Goal: Check status: Check status

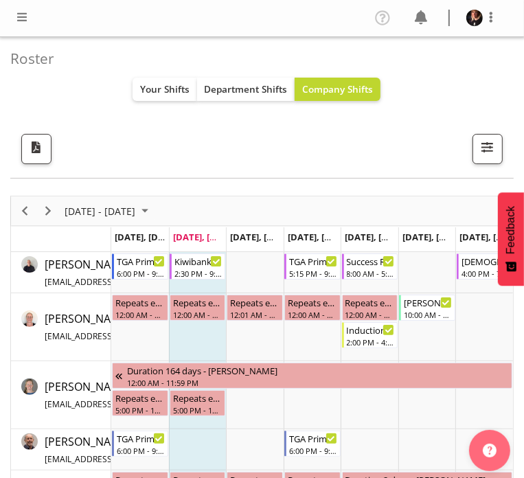
click at [93, 145] on div "All Locations [GEOGRAPHIC_DATA] Cargo Shed Historic Village Select All Deselect…" at bounding box center [256, 149] width 493 height 30
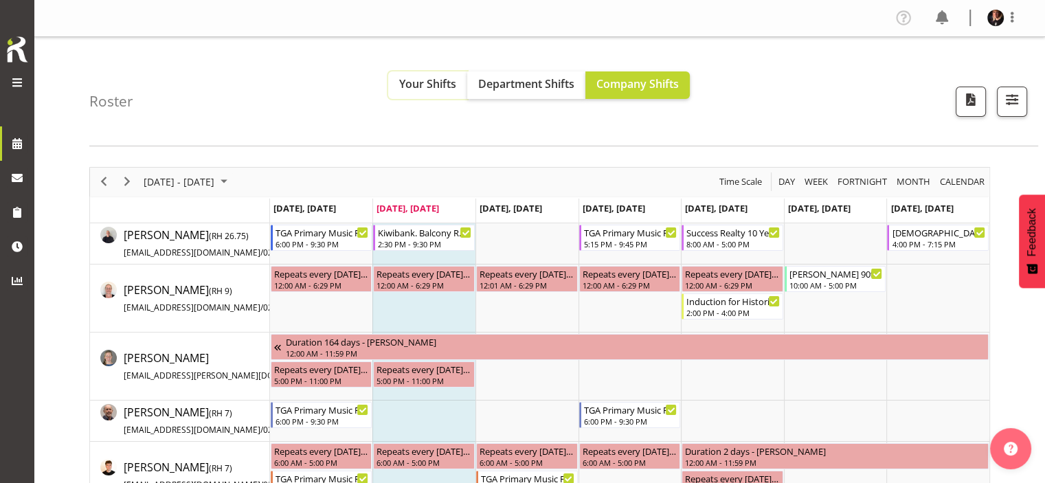
click at [412, 84] on span "Your Shifts" at bounding box center [427, 83] width 57 height 15
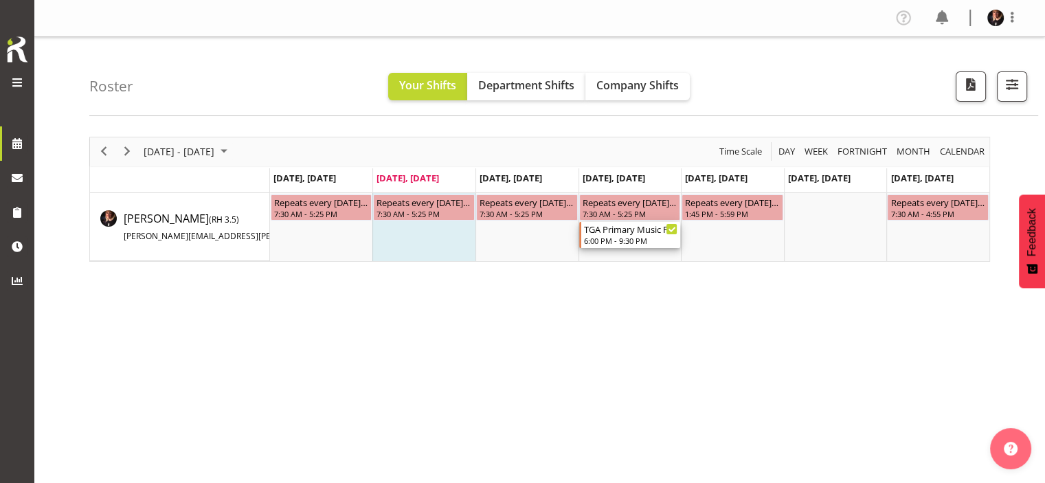
click at [524, 236] on div "6:00 PM - 9:30 PM" at bounding box center [631, 240] width 94 height 11
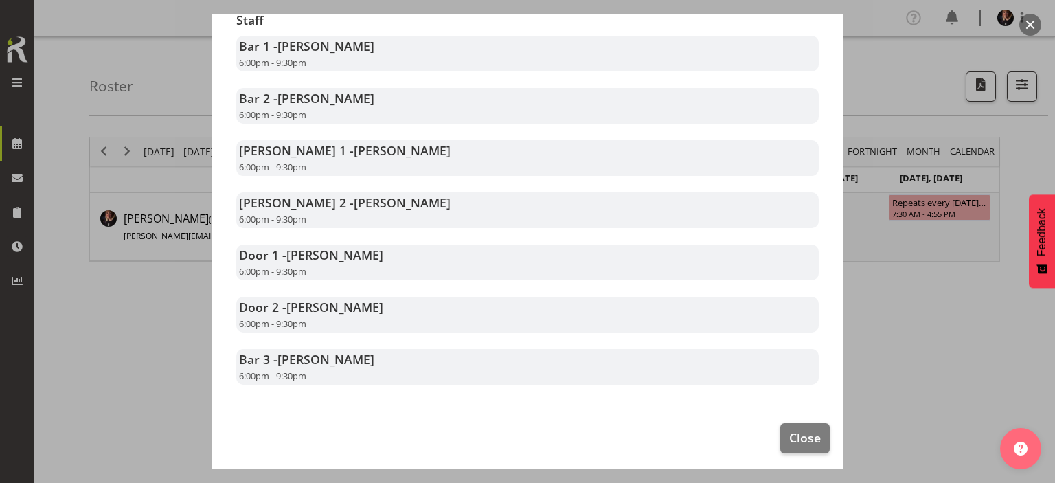
scroll to position [299, 0]
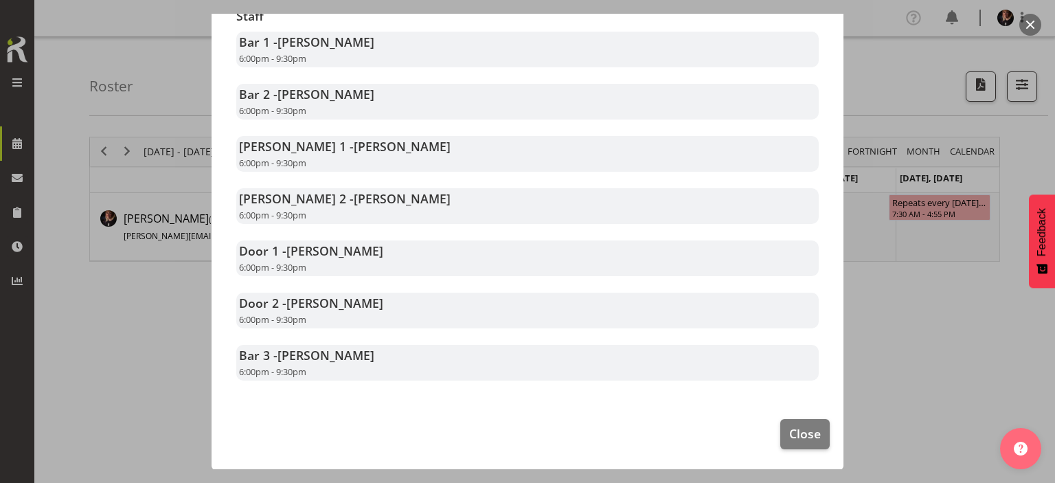
click at [524, 306] on div at bounding box center [527, 241] width 1055 height 483
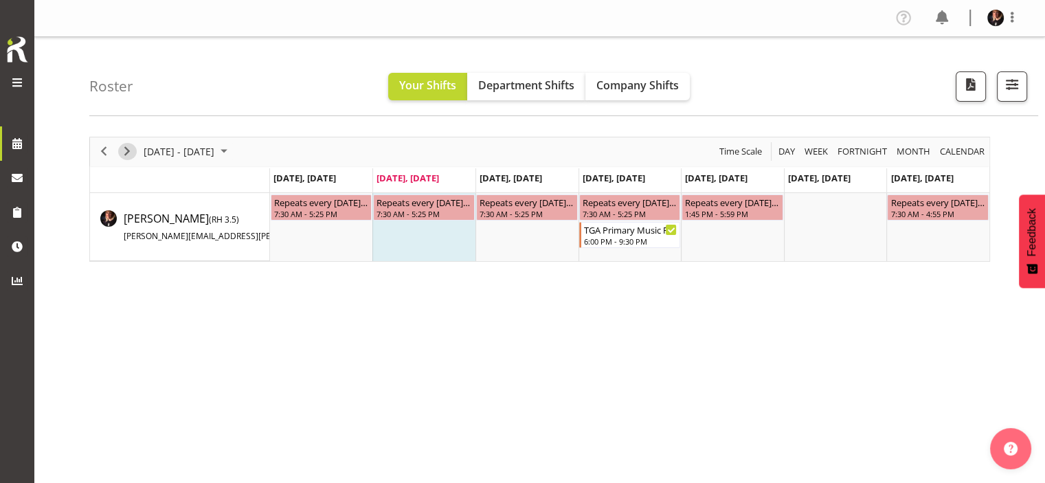
click at [126, 146] on span "Next" at bounding box center [127, 151] width 16 height 17
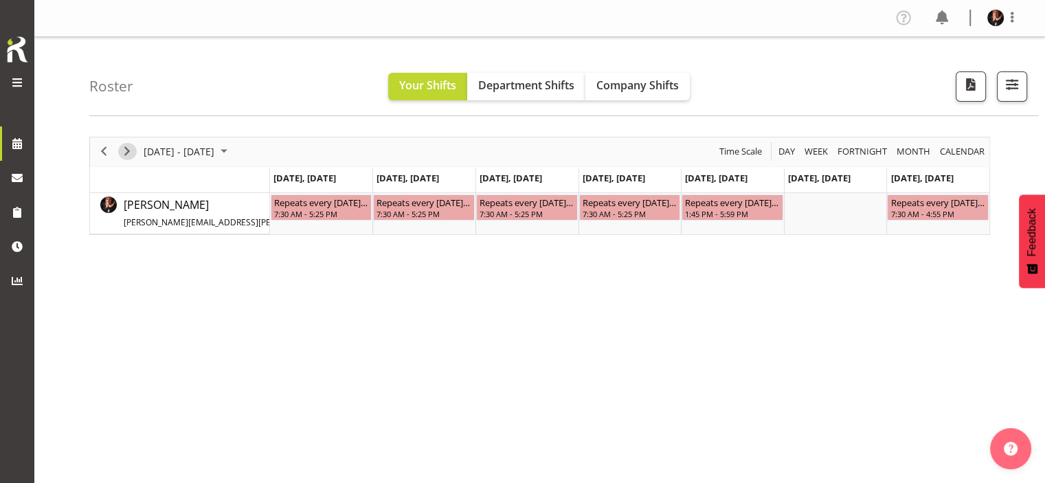
click at [126, 146] on span "Next" at bounding box center [127, 151] width 16 height 17
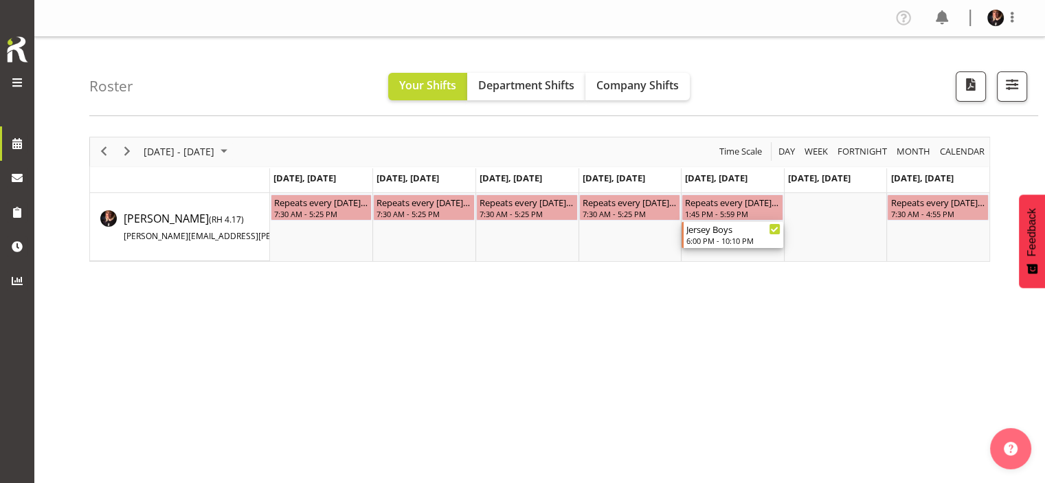
click at [524, 235] on div "Jersey Boys 6:00 PM - 10:10 PM" at bounding box center [733, 235] width 94 height 26
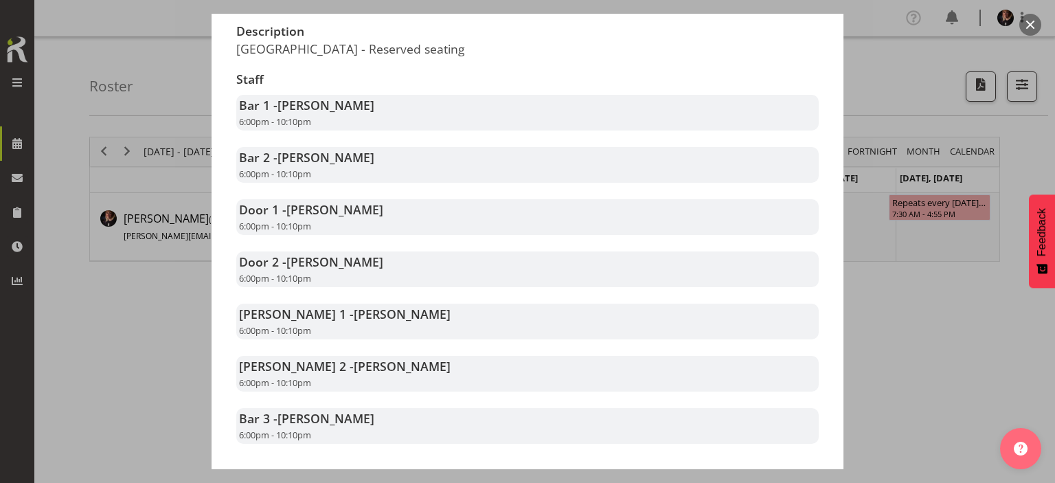
scroll to position [275, 0]
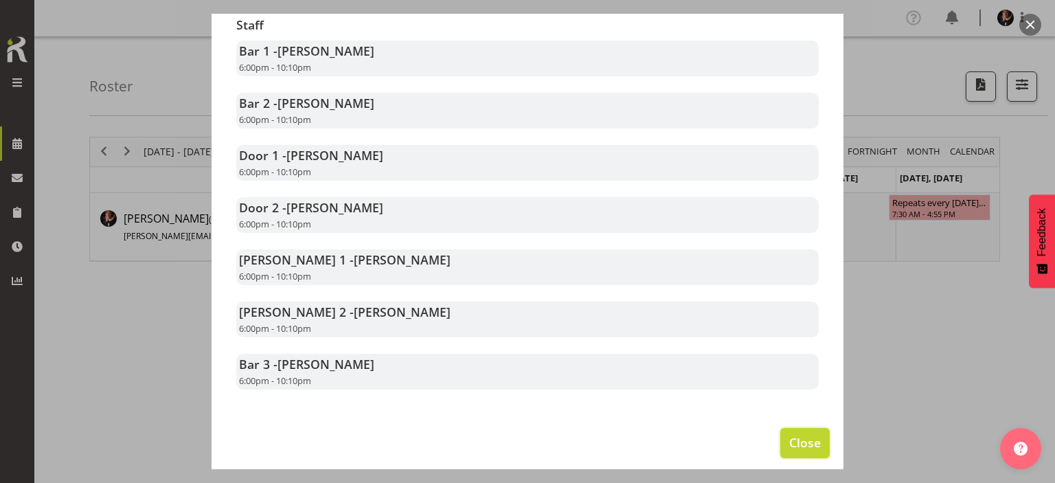
click at [524, 451] on span "Close" at bounding box center [806, 443] width 32 height 18
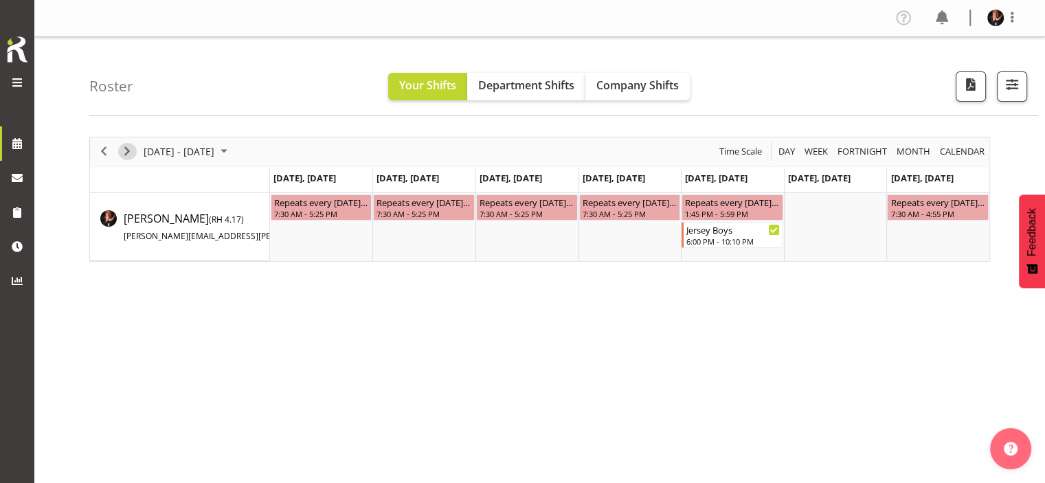
click at [126, 146] on span "Next" at bounding box center [127, 151] width 16 height 17
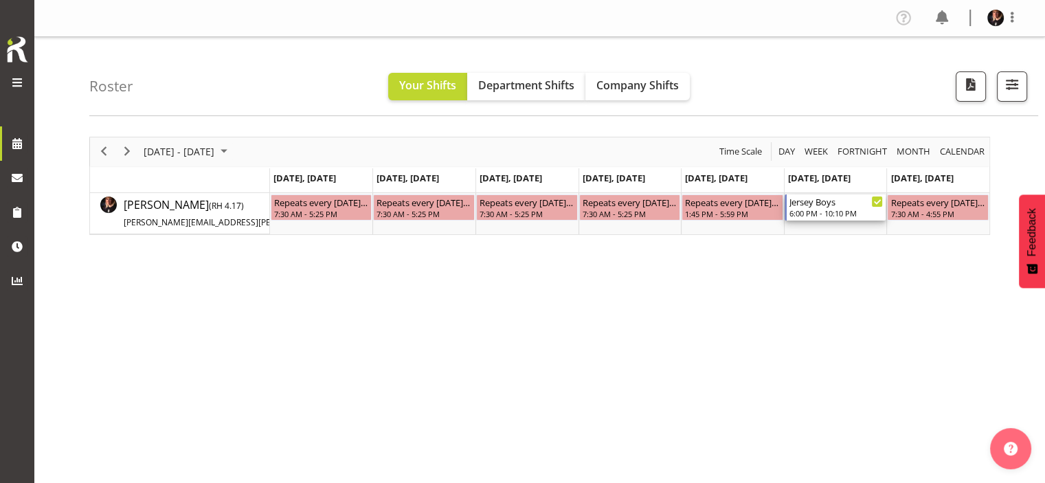
click at [524, 202] on div "Jersey Boys" at bounding box center [837, 201] width 94 height 14
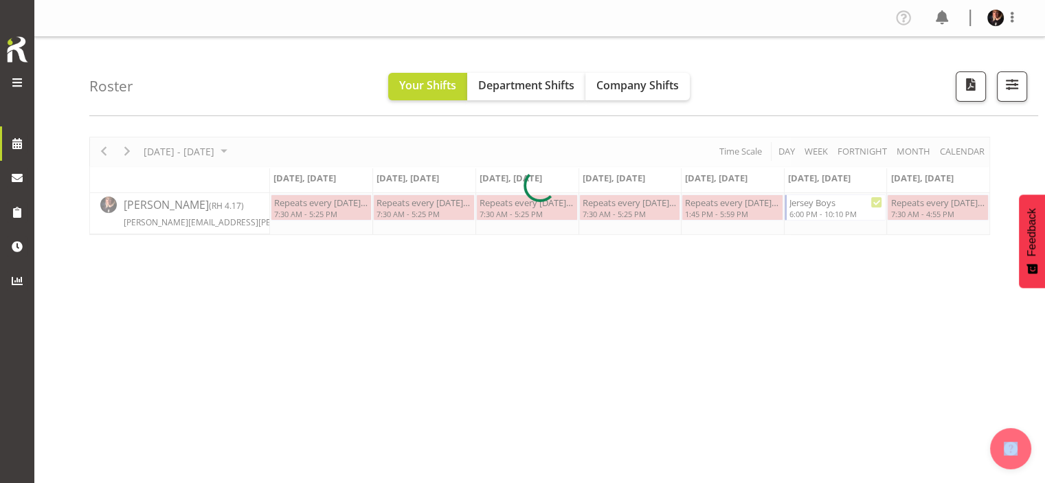
click at [524, 202] on div at bounding box center [539, 186] width 901 height 98
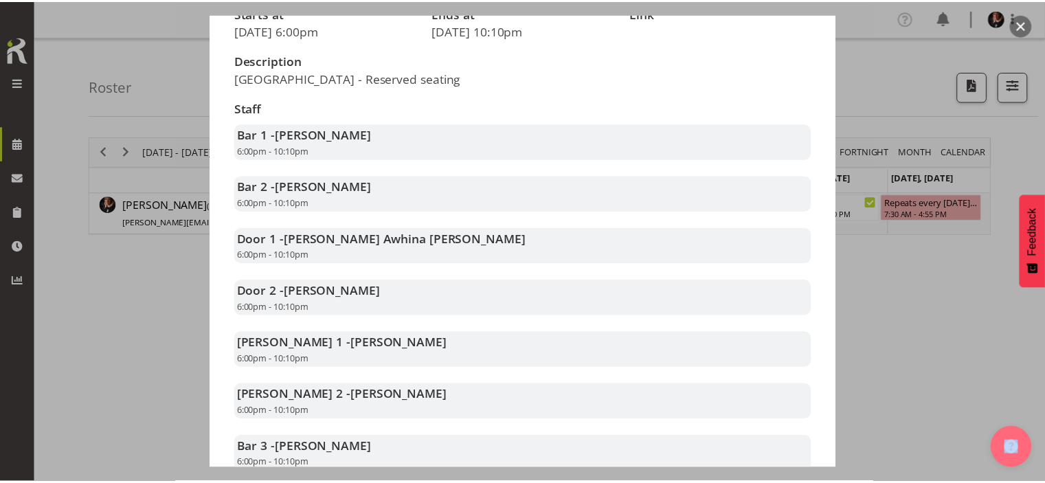
scroll to position [275, 0]
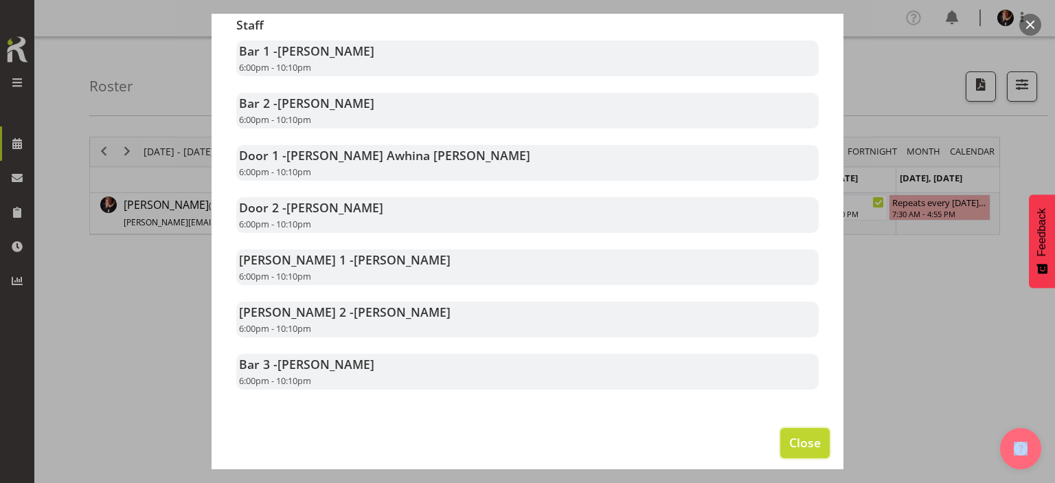
click at [524, 448] on button "Close" at bounding box center [805, 443] width 49 height 30
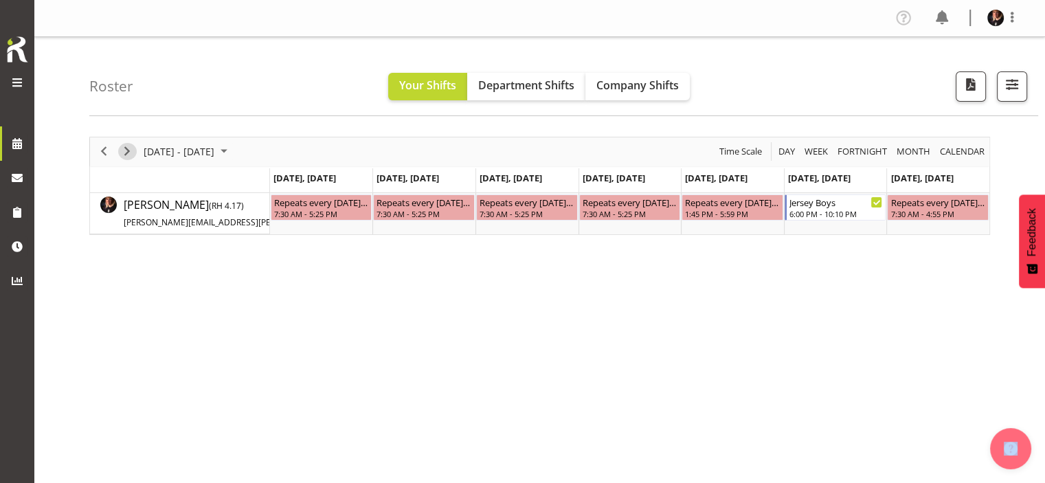
click at [126, 151] on span "Next" at bounding box center [127, 151] width 16 height 17
